Goal: Task Accomplishment & Management: Manage account settings

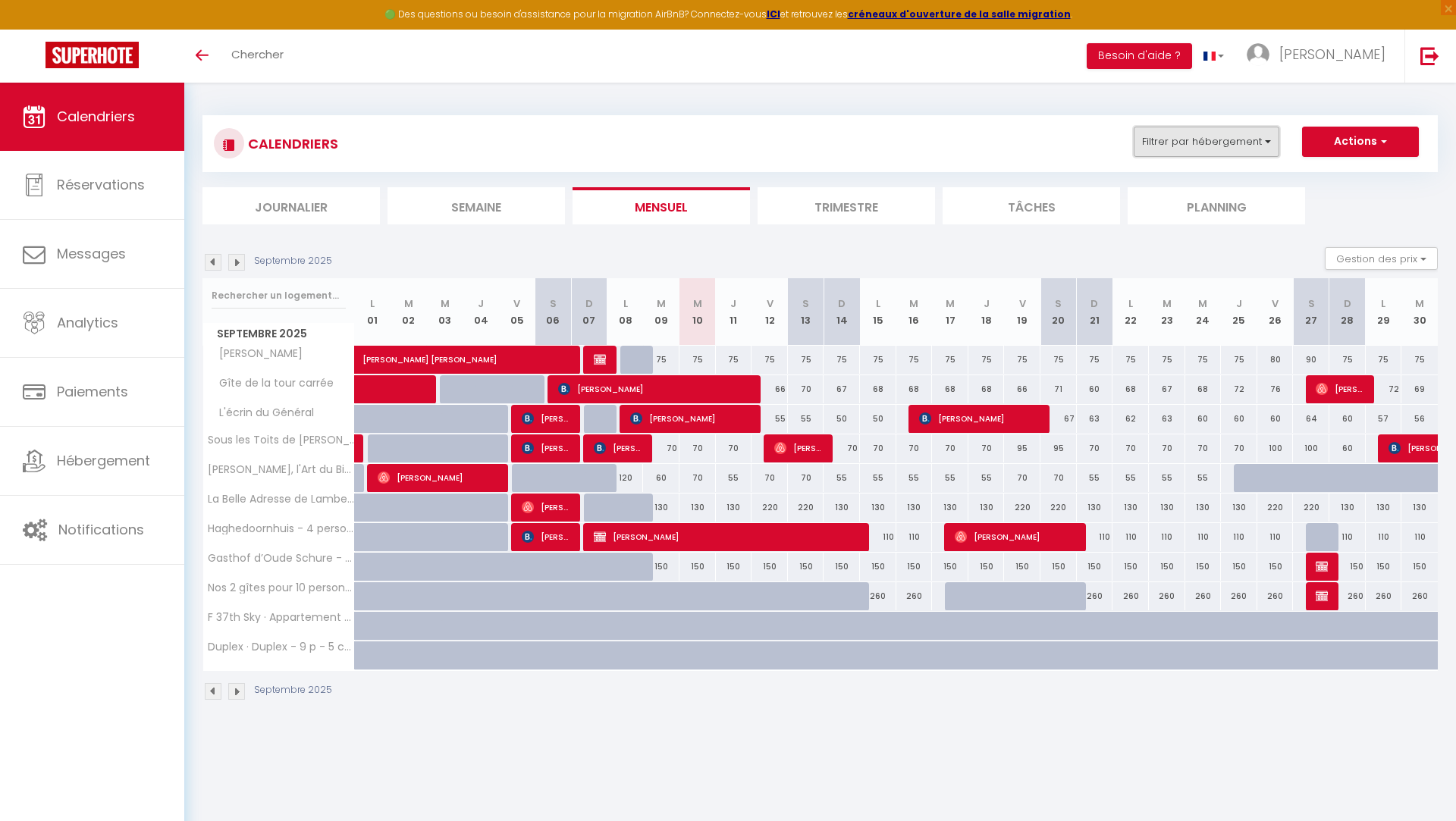
click at [1188, 134] on button "Filtrer par hébergement" at bounding box center [1206, 142] width 146 height 30
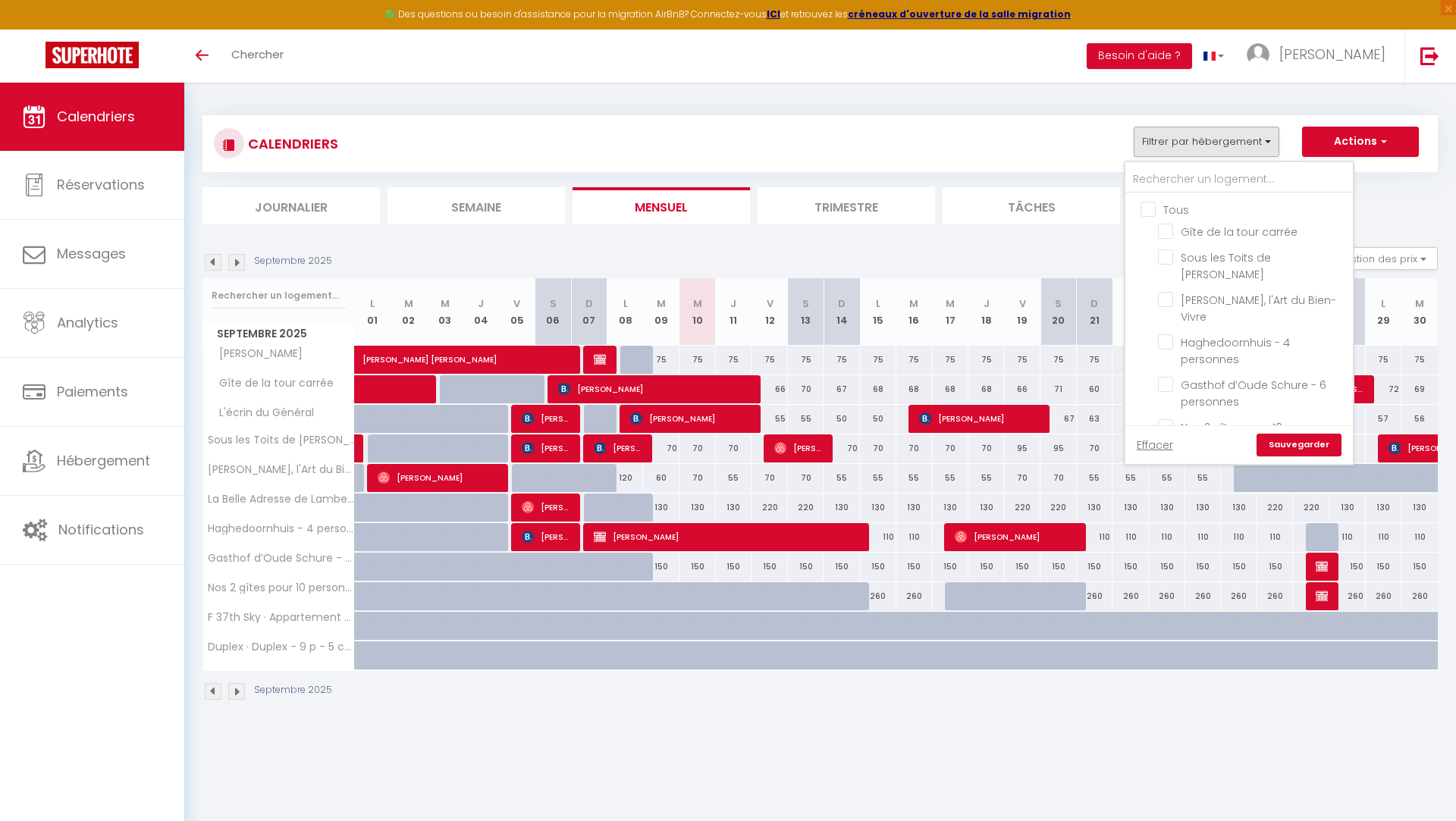
click at [978, 234] on section "Septembre 2025 Gestion des prix Nb Nuits minimum Règles Disponibilité Septembre…" at bounding box center [819, 473] width 1235 height 483
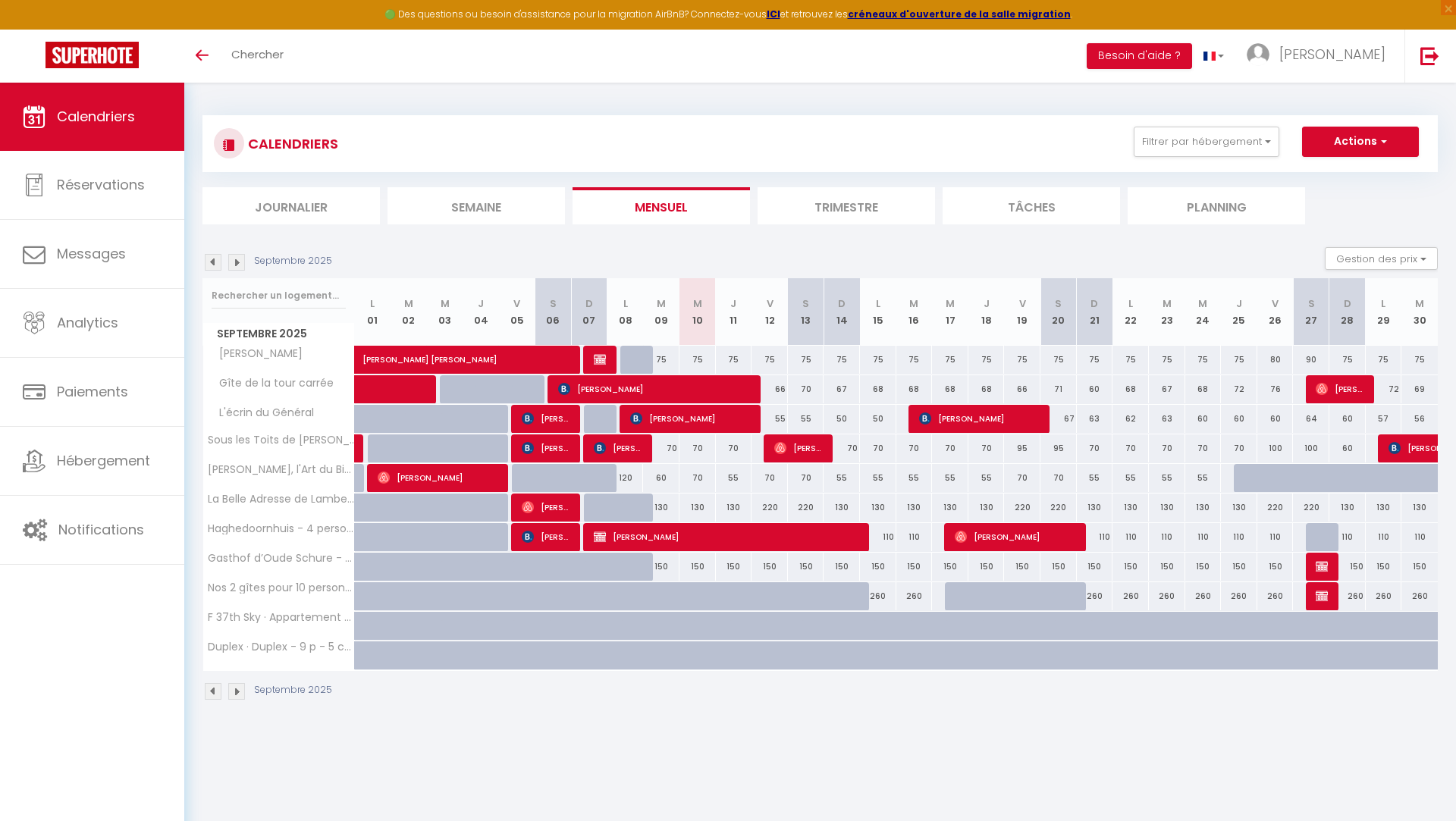
click at [664, 361] on div "75" at bounding box center [661, 359] width 36 height 28
type input "75"
type input "[DATE] Septembre 2025"
type input "Mer 10 Septembre 2025"
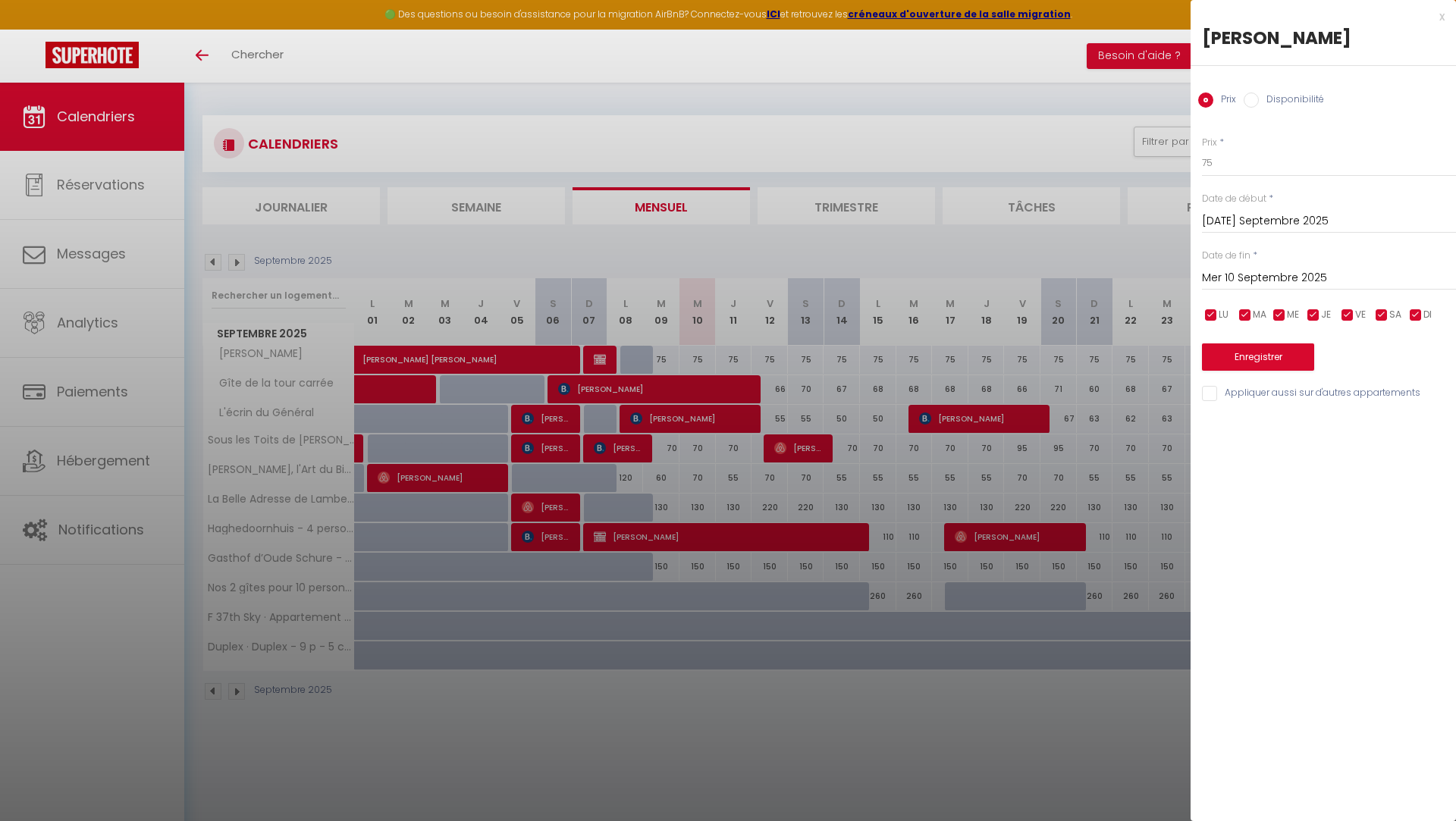
click at [1441, 16] on div "x" at bounding box center [1317, 17] width 254 height 19
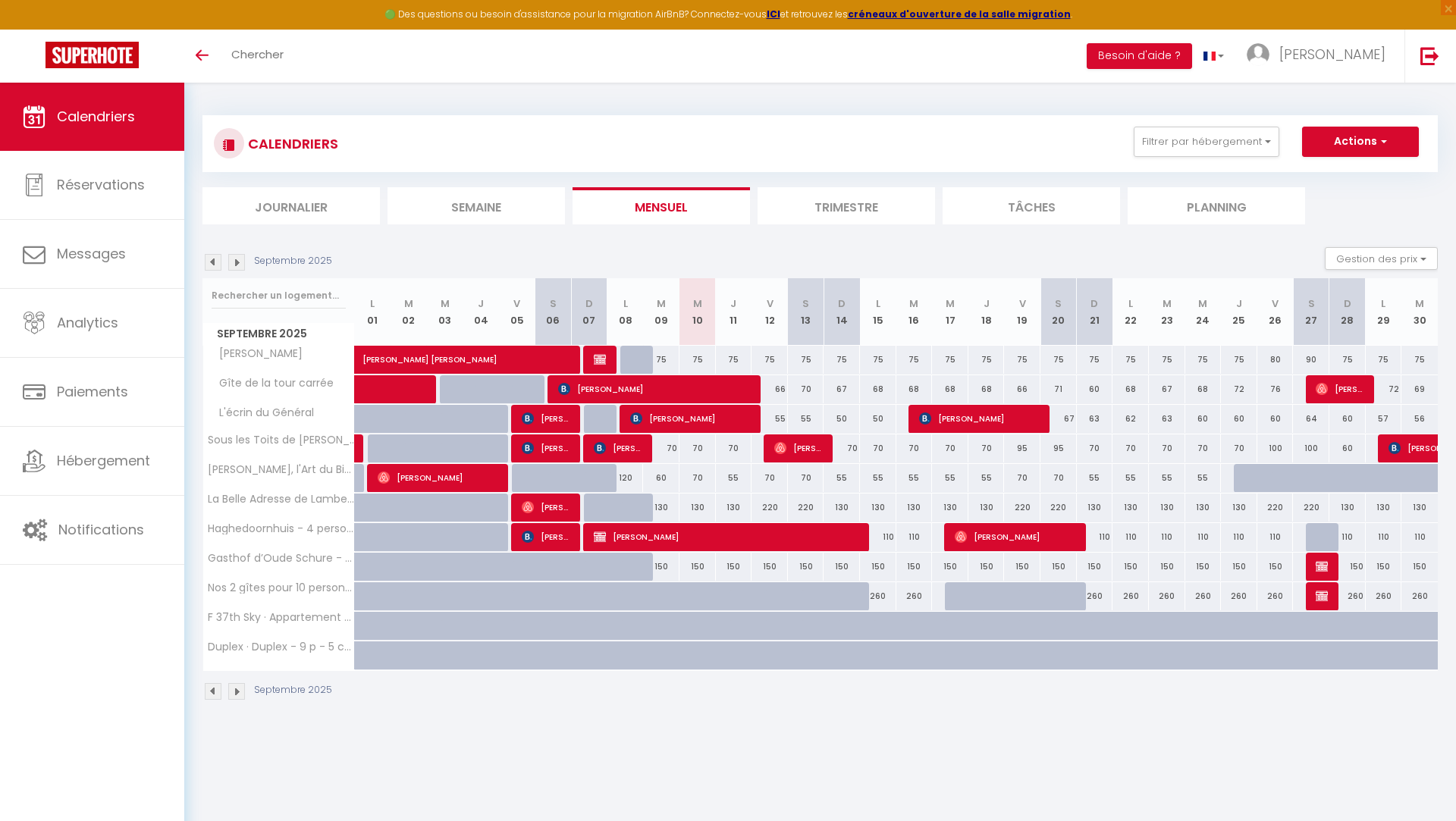
click at [209, 268] on img at bounding box center [213, 262] width 17 height 17
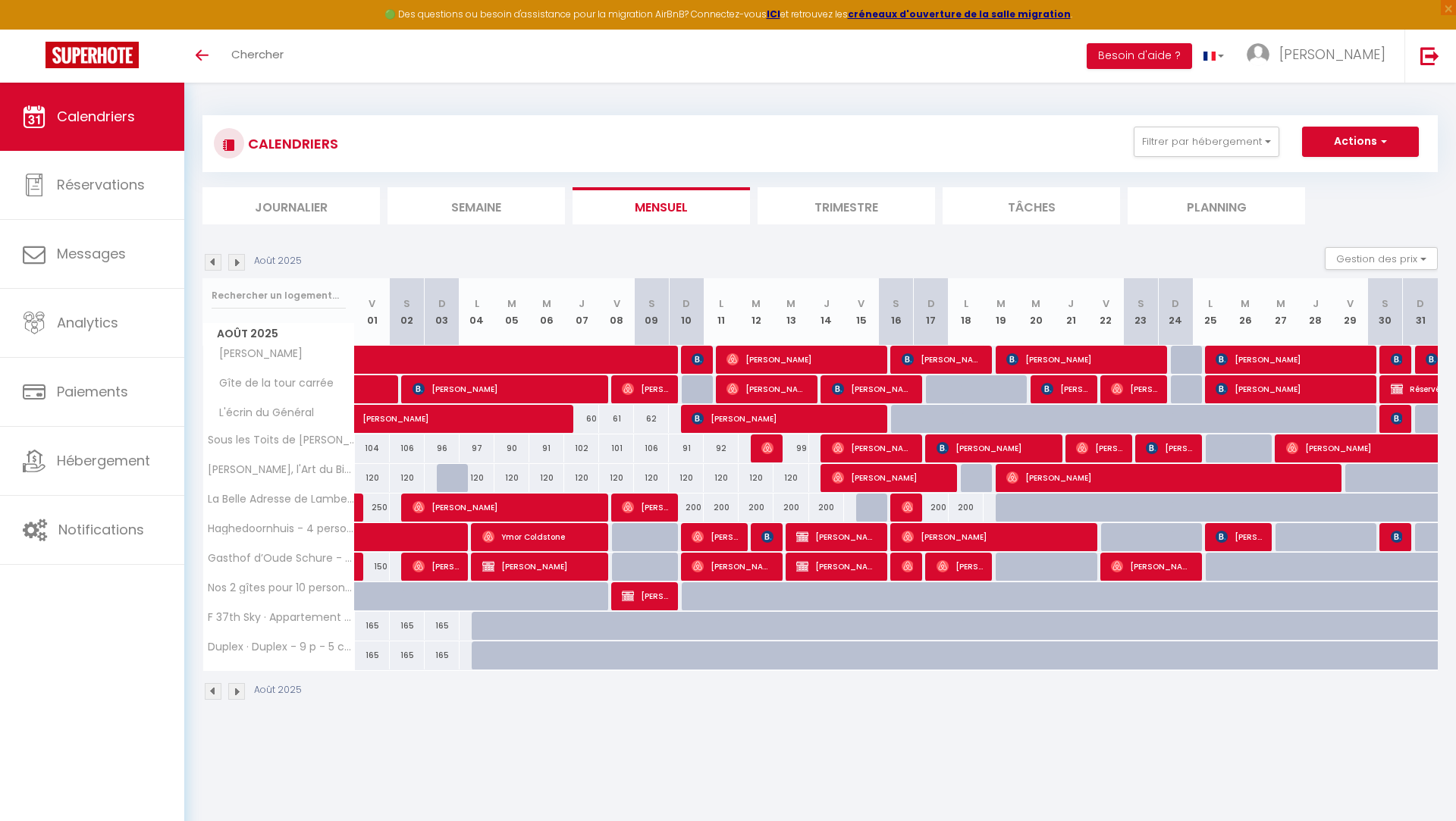
click at [243, 265] on img at bounding box center [236, 262] width 17 height 17
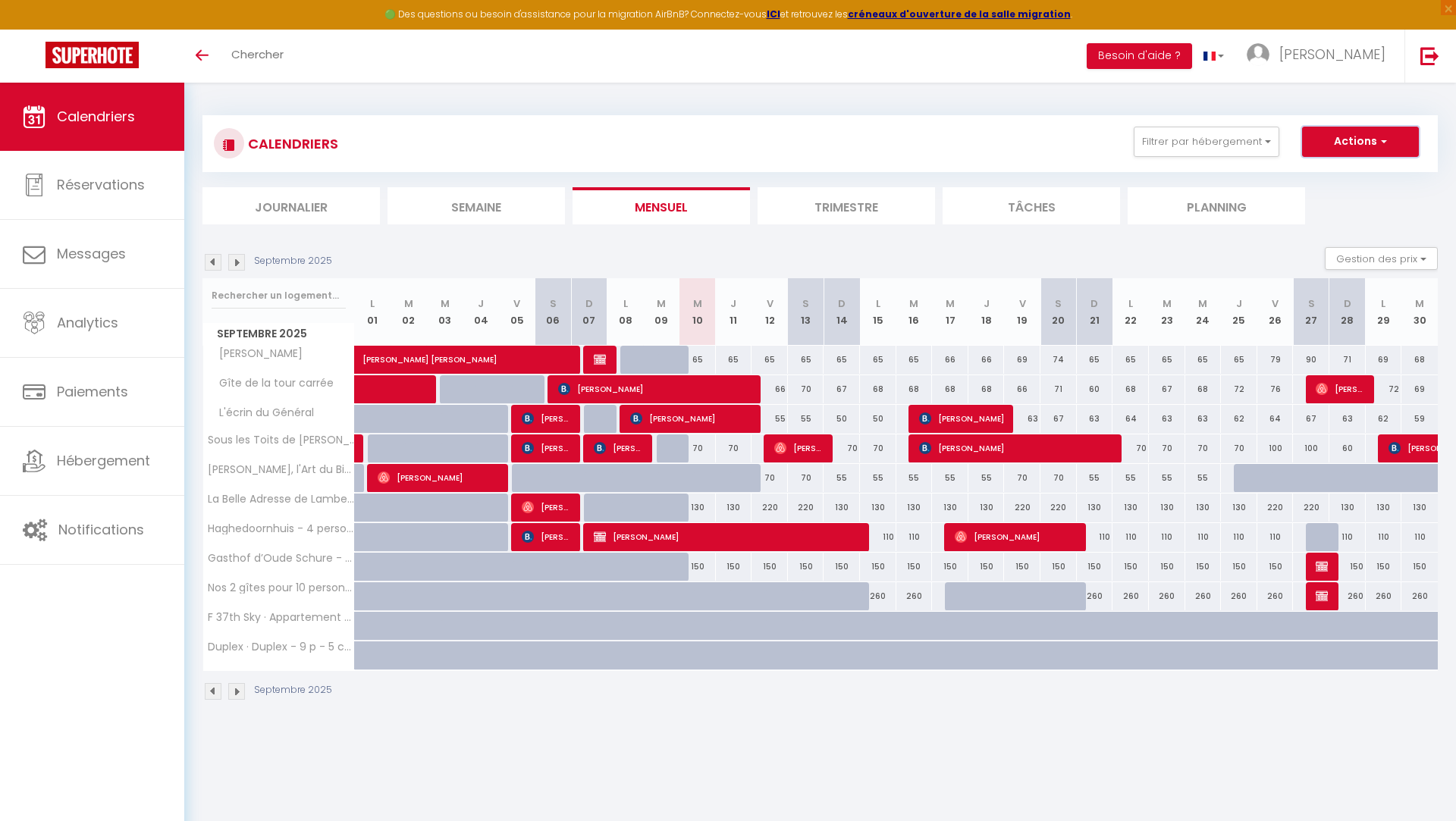
click at [1391, 140] on button "Actions" at bounding box center [1360, 142] width 117 height 30
click at [1343, 203] on link "Exporter les réservations" at bounding box center [1344, 199] width 132 height 22
type input "[EMAIL_ADDRESS][DOMAIN_NAME]"
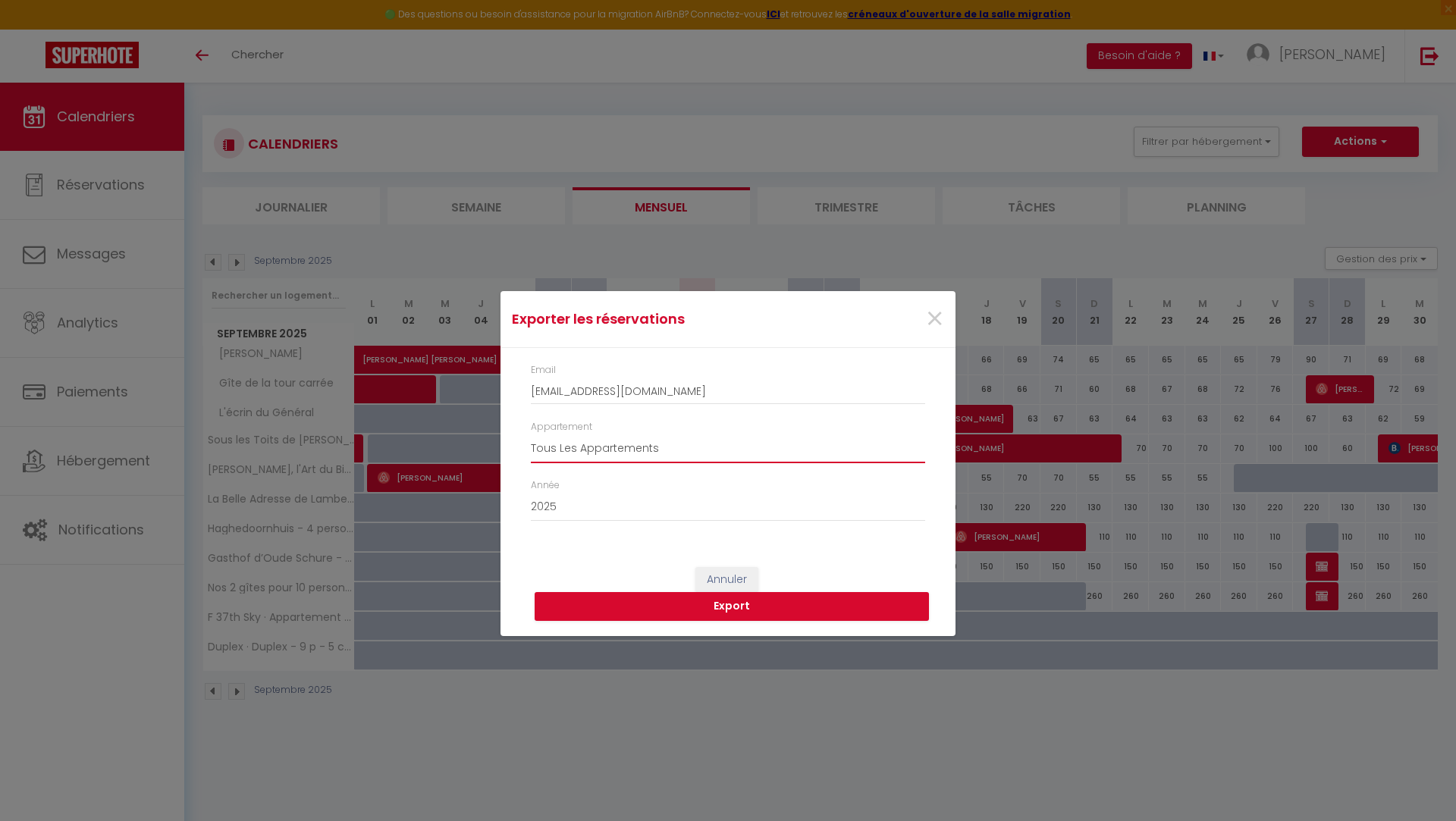
click at [608, 445] on select "Tous Les Appartements Gîte de la tour carrée Sous les Toits de Wambrechies Chez…" at bounding box center [728, 449] width 395 height 29
select select "50486"
click at [531, 434] on select "Tous Les Appartements Gîte de la tour carrée Sous les Toits de Wambrechies Chez…" at bounding box center [728, 449] width 395 height 29
click at [596, 509] on select "2015 2016 2017 2018 2019 2020 2021 2022 2023 2024 2025 2026 2027 2028" at bounding box center [728, 508] width 395 height 29
click at [531, 493] on select "2015 2016 2017 2018 2019 2020 2021 2022 2023 2024 2025 2026 2027 2028" at bounding box center [728, 508] width 395 height 29
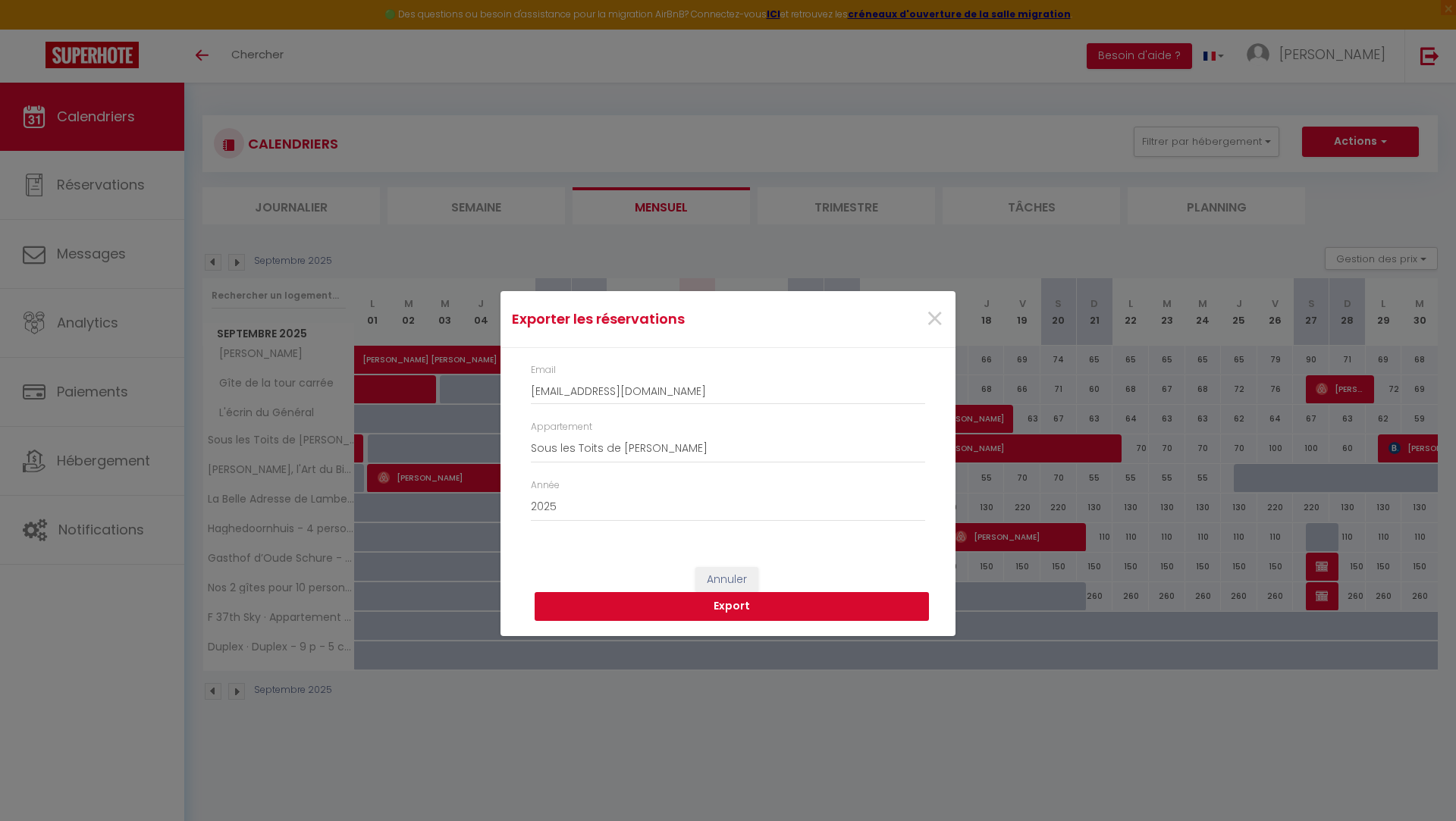
click at [640, 609] on button "Export" at bounding box center [732, 607] width 395 height 29
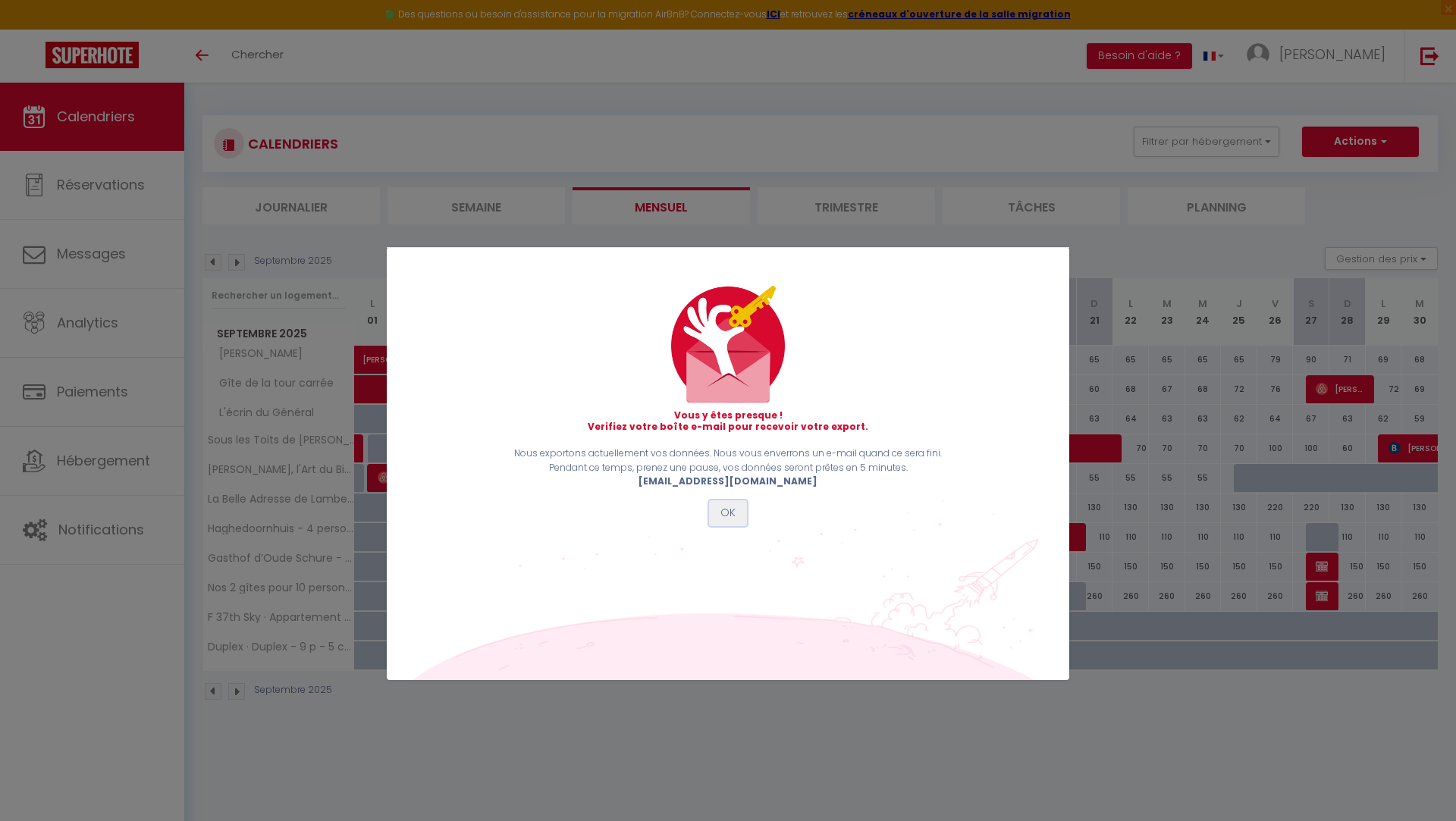
click at [722, 517] on button "OK" at bounding box center [728, 513] width 38 height 25
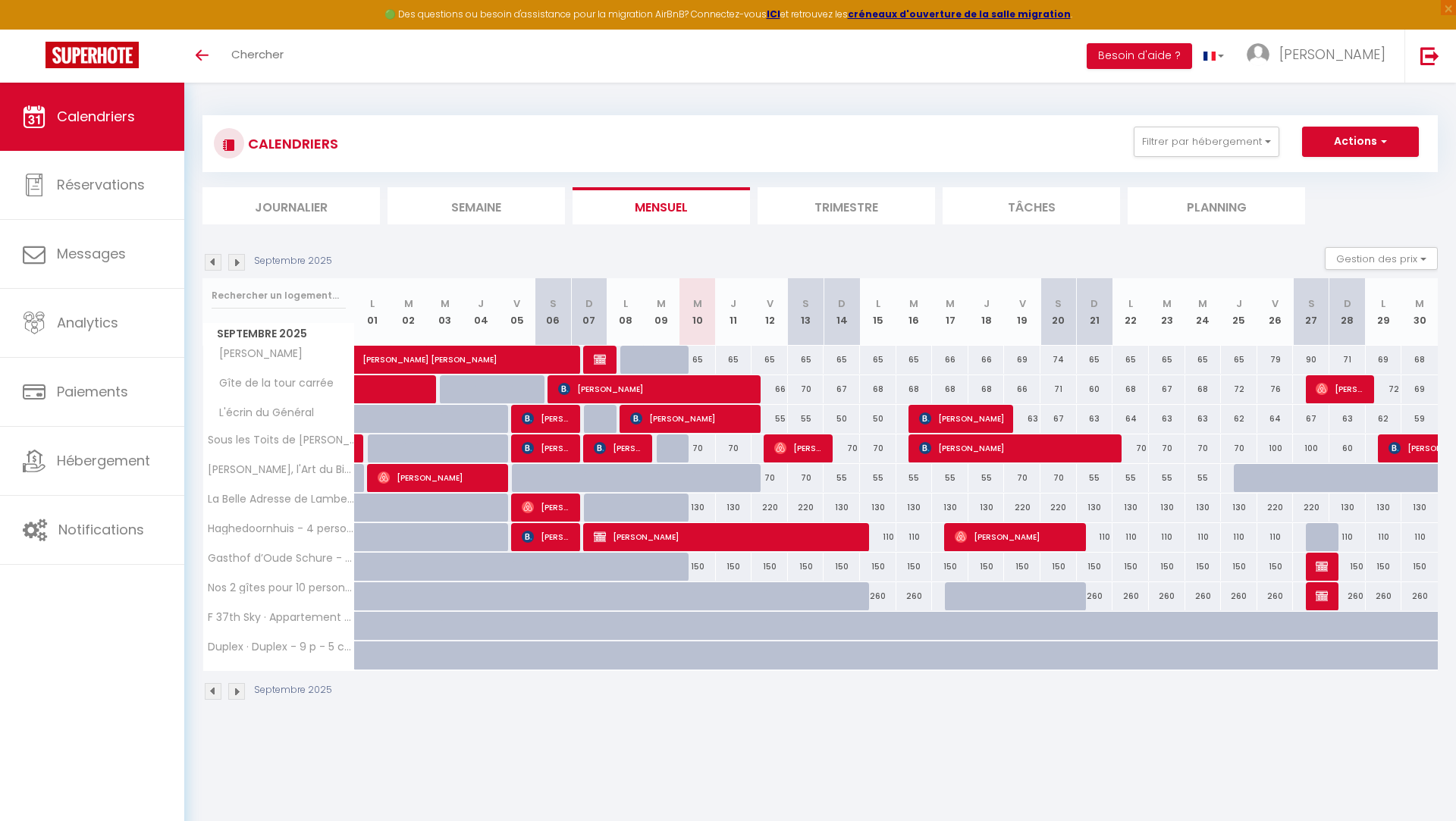
click at [236, 267] on img at bounding box center [236, 262] width 17 height 17
